Goal: Use online tool/utility: Use online tool/utility

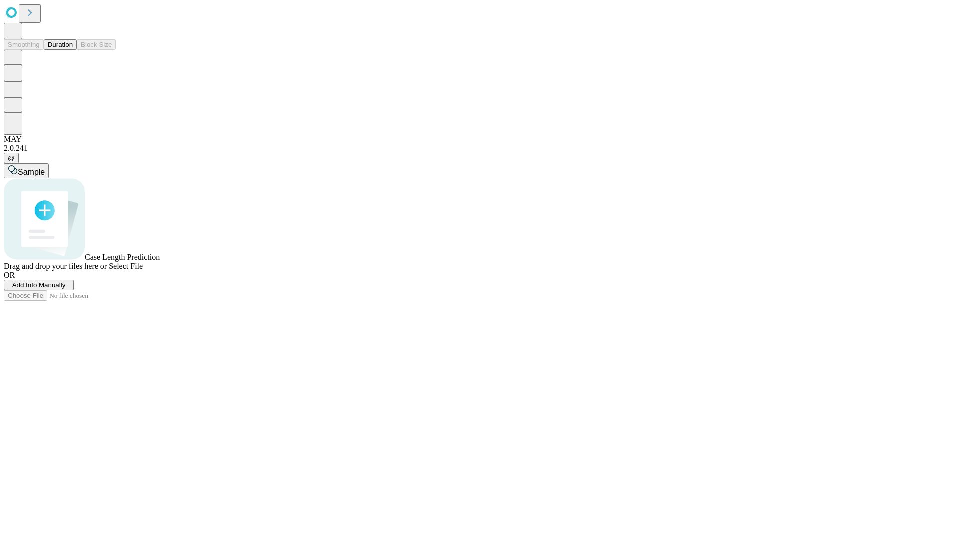
click at [73, 50] on button "Duration" at bounding box center [60, 44] width 33 height 10
click at [143, 270] on span "Select File" at bounding box center [126, 266] width 34 height 8
